Goal: Transaction & Acquisition: Subscribe to service/newsletter

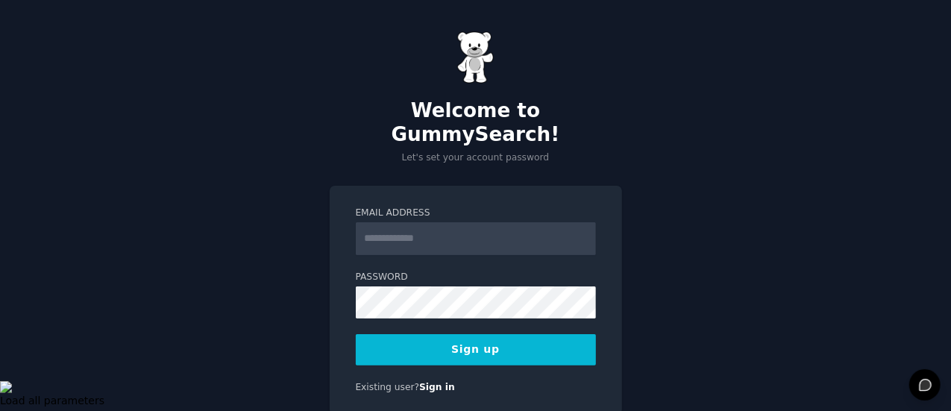
drag, startPoint x: 0, startPoint y: 0, endPoint x: 462, endPoint y: 219, distance: 511.7
click at [462, 222] on input "Email Address" at bounding box center [476, 238] width 240 height 33
type input "**********"
click at [485, 334] on button "Sign up" at bounding box center [476, 349] width 240 height 31
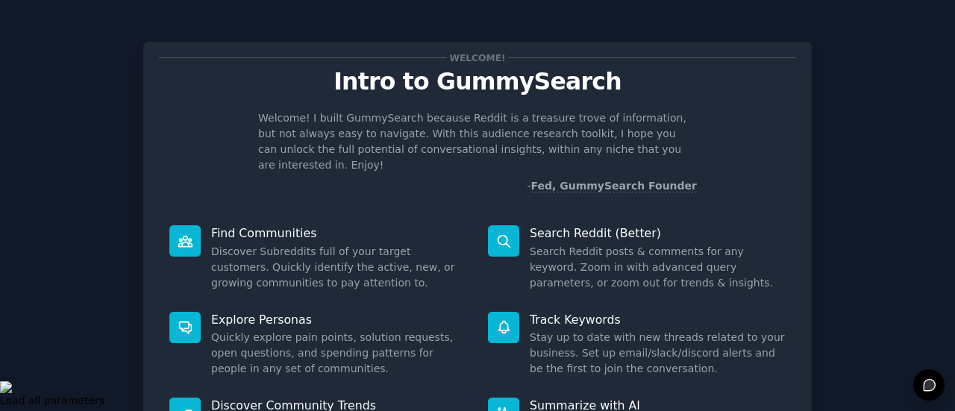
scroll to position [172, 0]
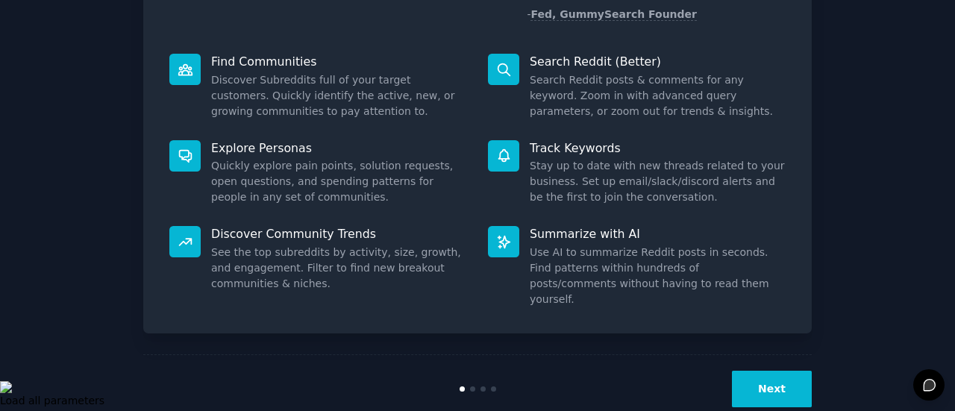
click at [779, 371] on button "Next" at bounding box center [772, 389] width 80 height 37
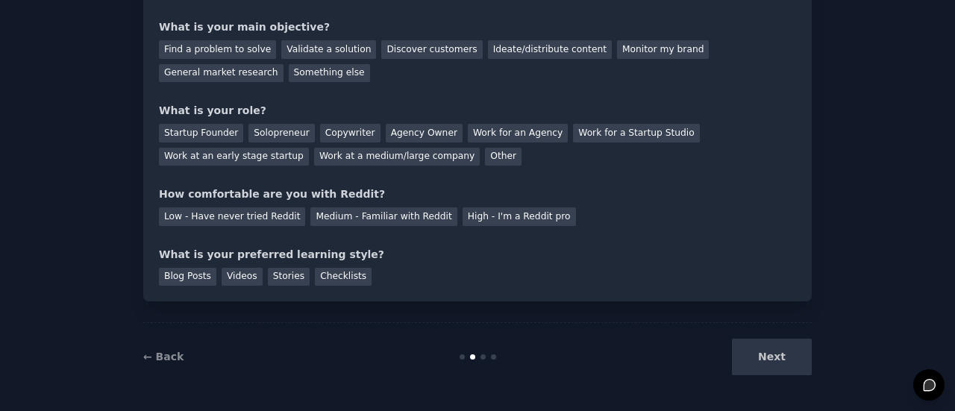
scroll to position [81, 0]
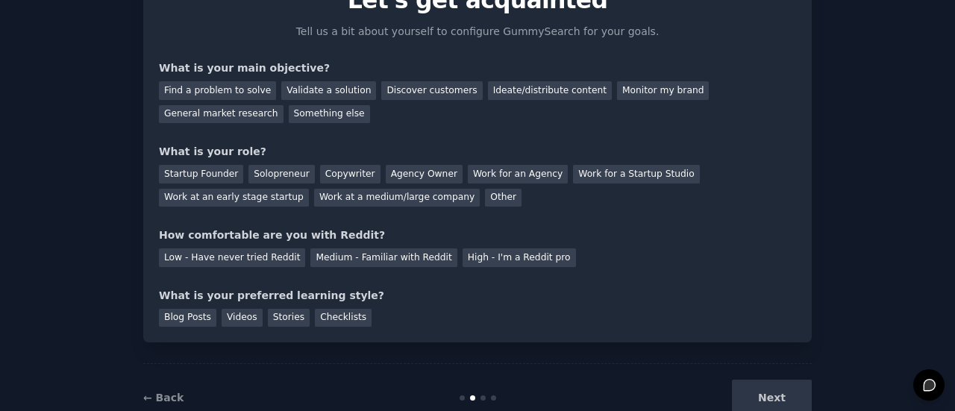
click at [773, 393] on div "Next" at bounding box center [699, 398] width 223 height 37
click at [474, 182] on div "Work for an Agency" at bounding box center [518, 175] width 100 height 19
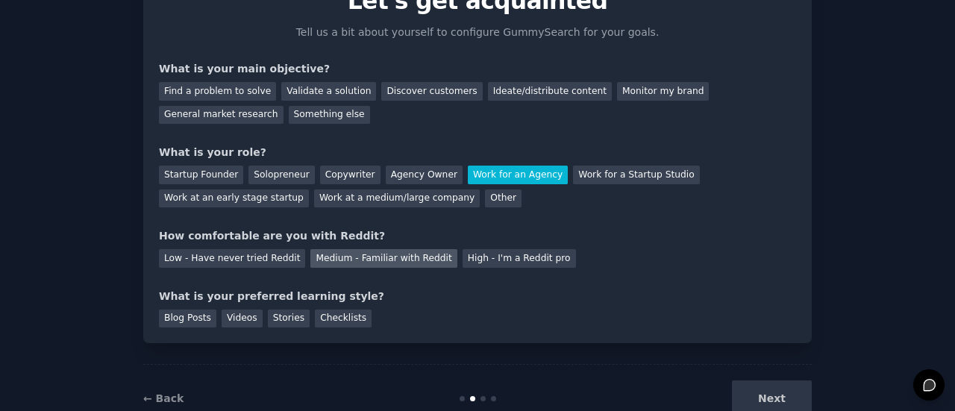
click at [330, 263] on div "Medium - Familiar with Reddit" at bounding box center [383, 258] width 146 height 19
click at [322, 326] on div "Checklists" at bounding box center [343, 318] width 57 height 19
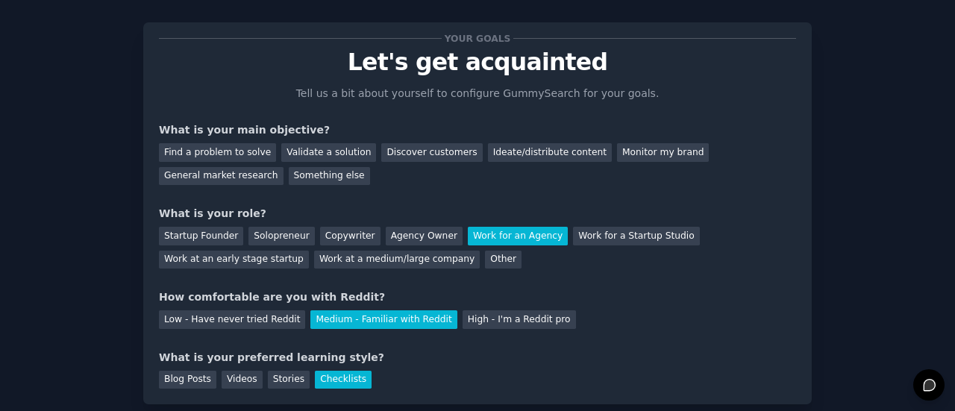
scroll to position [18, 0]
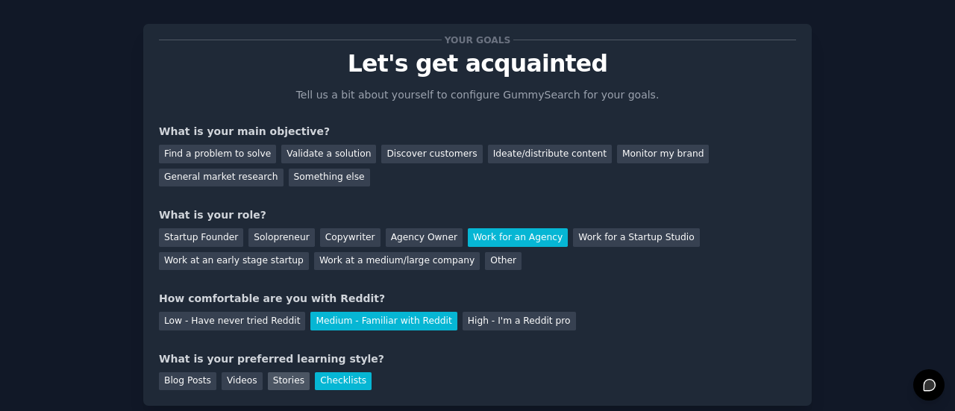
click at [268, 386] on div "Stories" at bounding box center [289, 381] width 42 height 19
click at [321, 386] on div "Checklists" at bounding box center [343, 381] width 57 height 19
click at [413, 153] on div "Discover customers" at bounding box center [431, 154] width 101 height 19
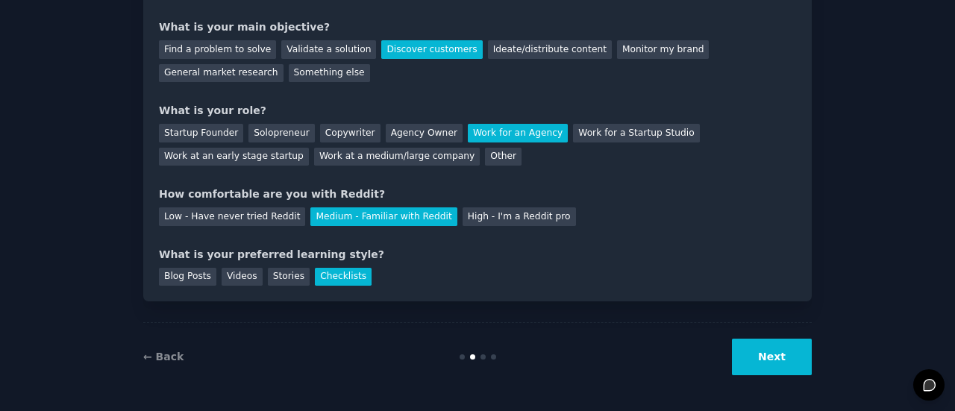
click at [767, 367] on button "Next" at bounding box center [772, 357] width 80 height 37
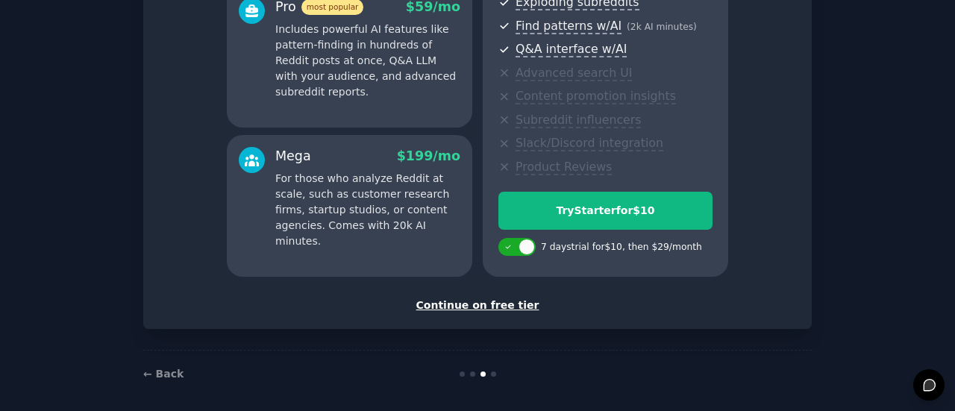
scroll to position [303, 0]
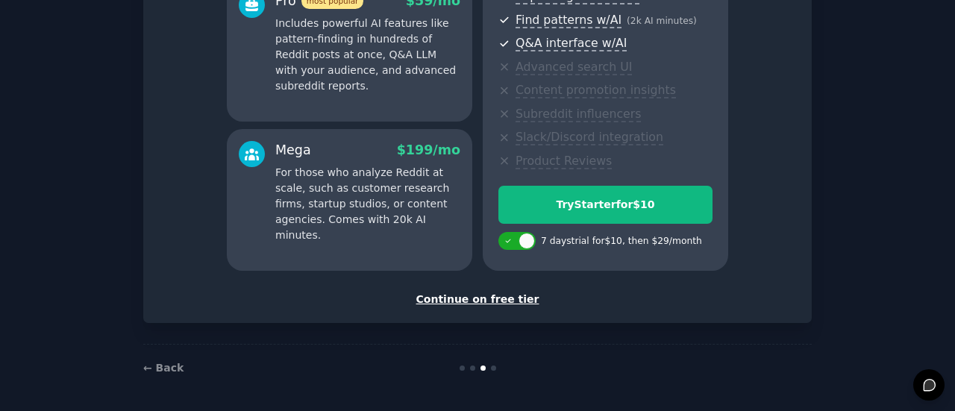
click at [488, 300] on div "Continue on free tier" at bounding box center [477, 300] width 637 height 16
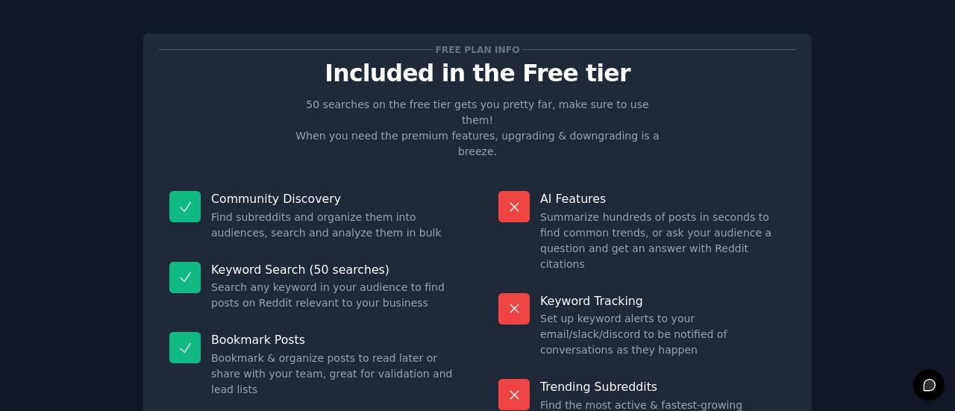
scroll to position [169, 0]
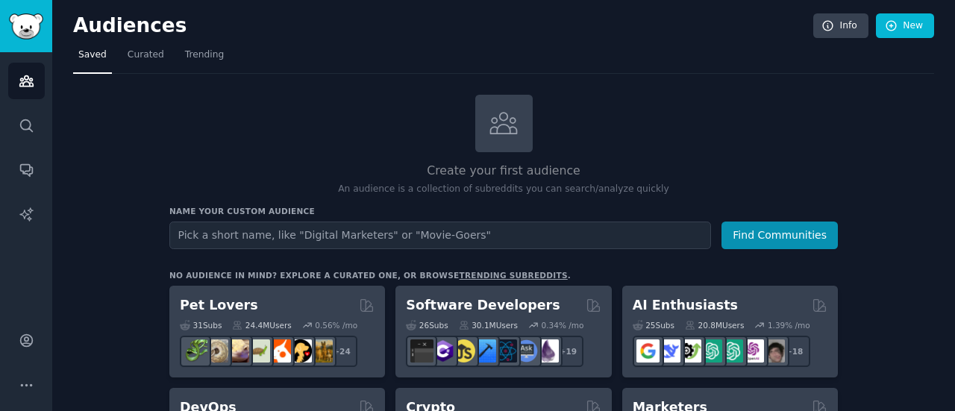
click at [398, 232] on input "text" at bounding box center [439, 235] width 541 height 28
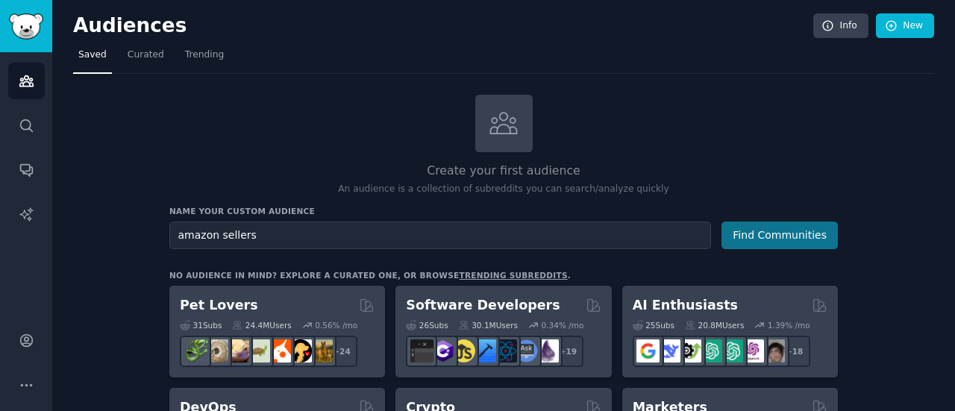
type input "amazon sellers"
click at [788, 243] on button "Find Communities" at bounding box center [779, 235] width 116 height 28
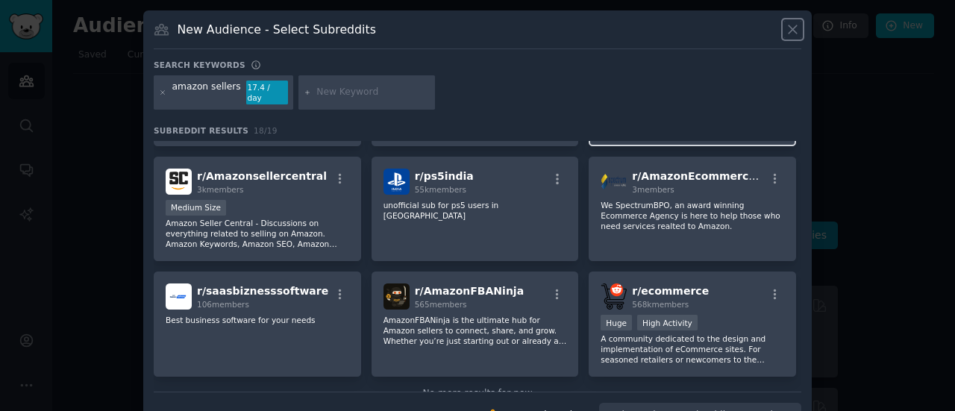
scroll to position [444, 0]
